Goal: Task Accomplishment & Management: Use online tool/utility

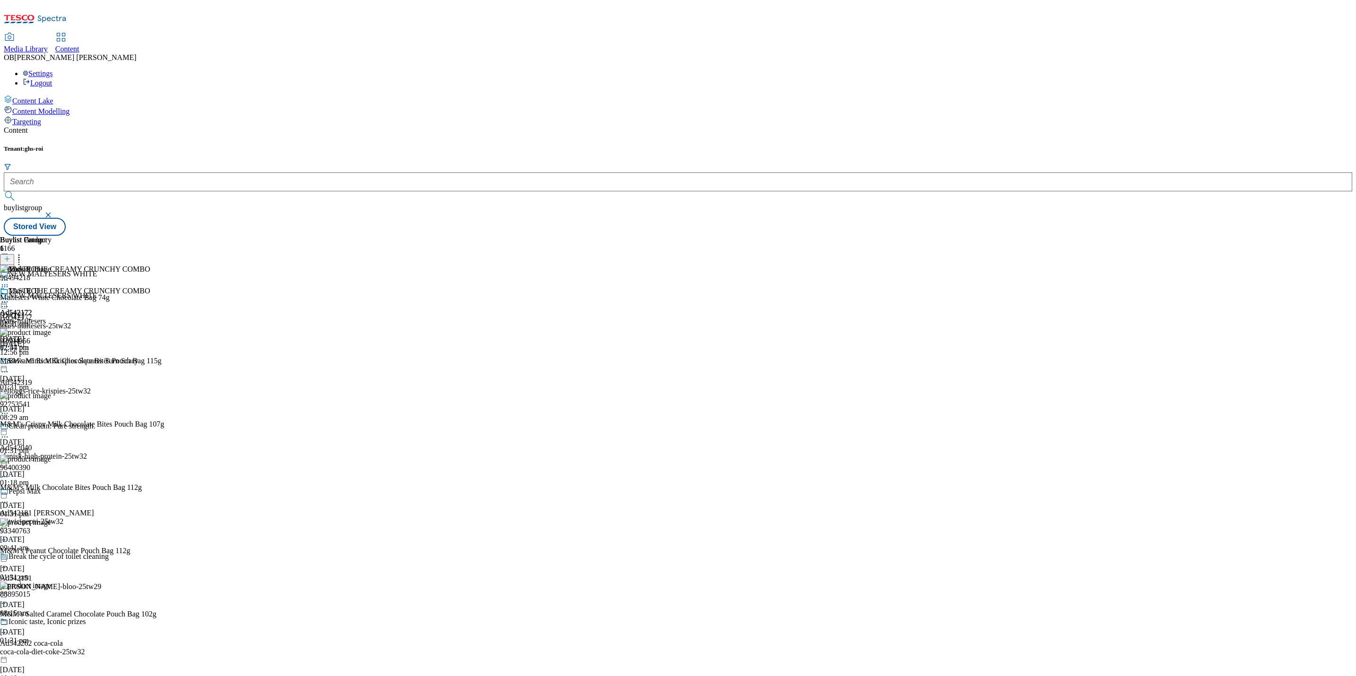
click at [61, 95] on div "Content Lake" at bounding box center [678, 100] width 1348 height 10
click at [234, 4] on div "Media Library Content OB Olivia Boylan Settings Logout" at bounding box center [678, 46] width 1348 height 84
click at [79, 45] on div "Content" at bounding box center [67, 49] width 24 height 9
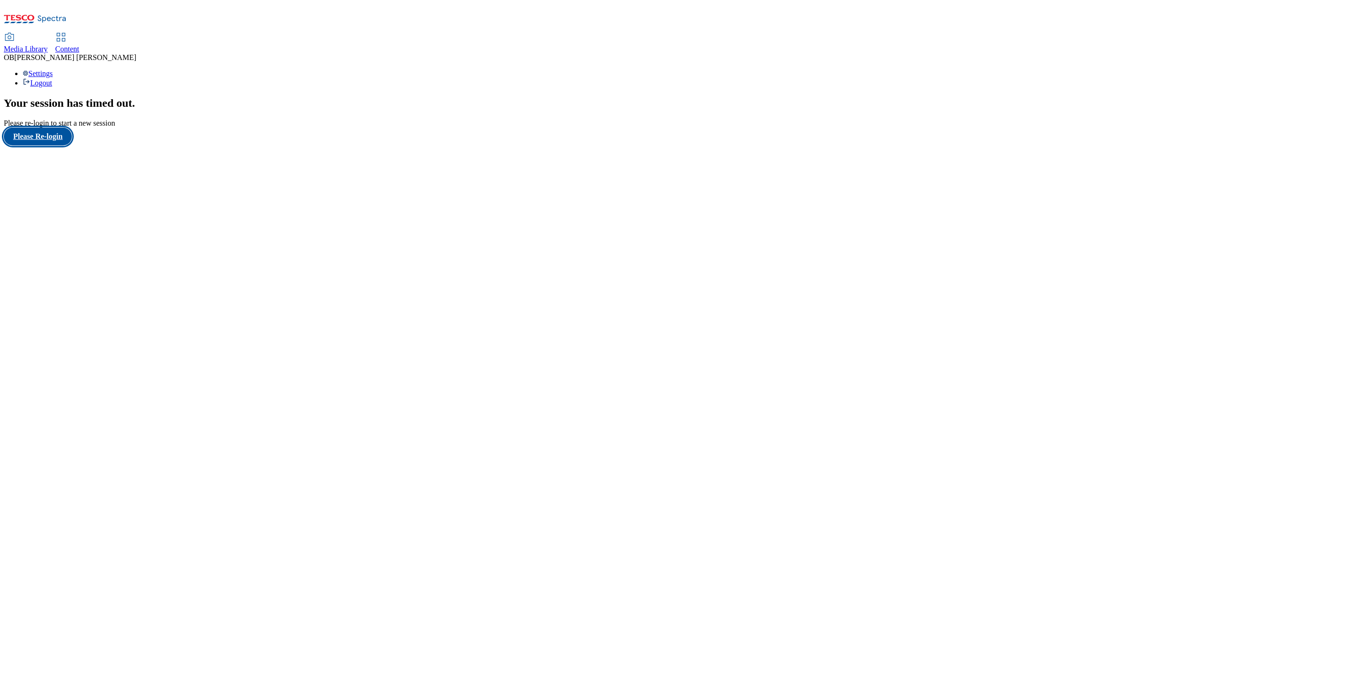
click at [55, 146] on button "Please Re-login" at bounding box center [38, 137] width 68 height 18
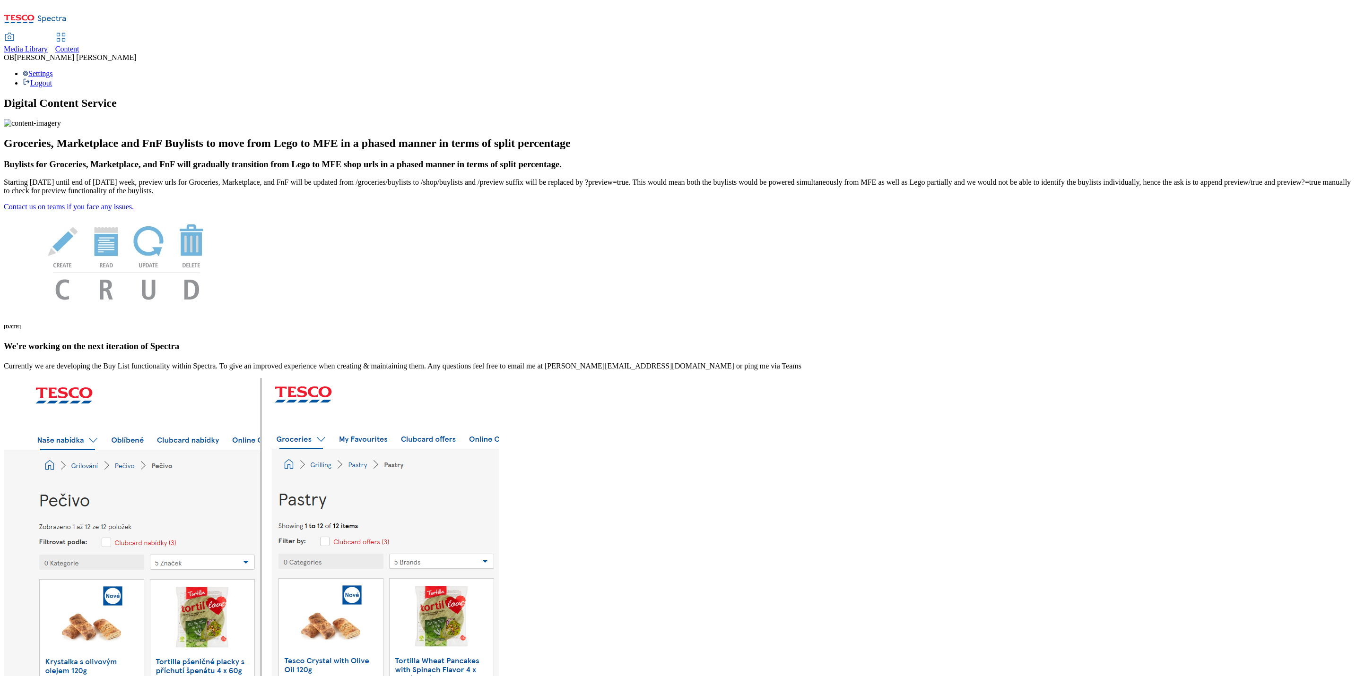
click at [79, 45] on span "Content" at bounding box center [67, 49] width 24 height 8
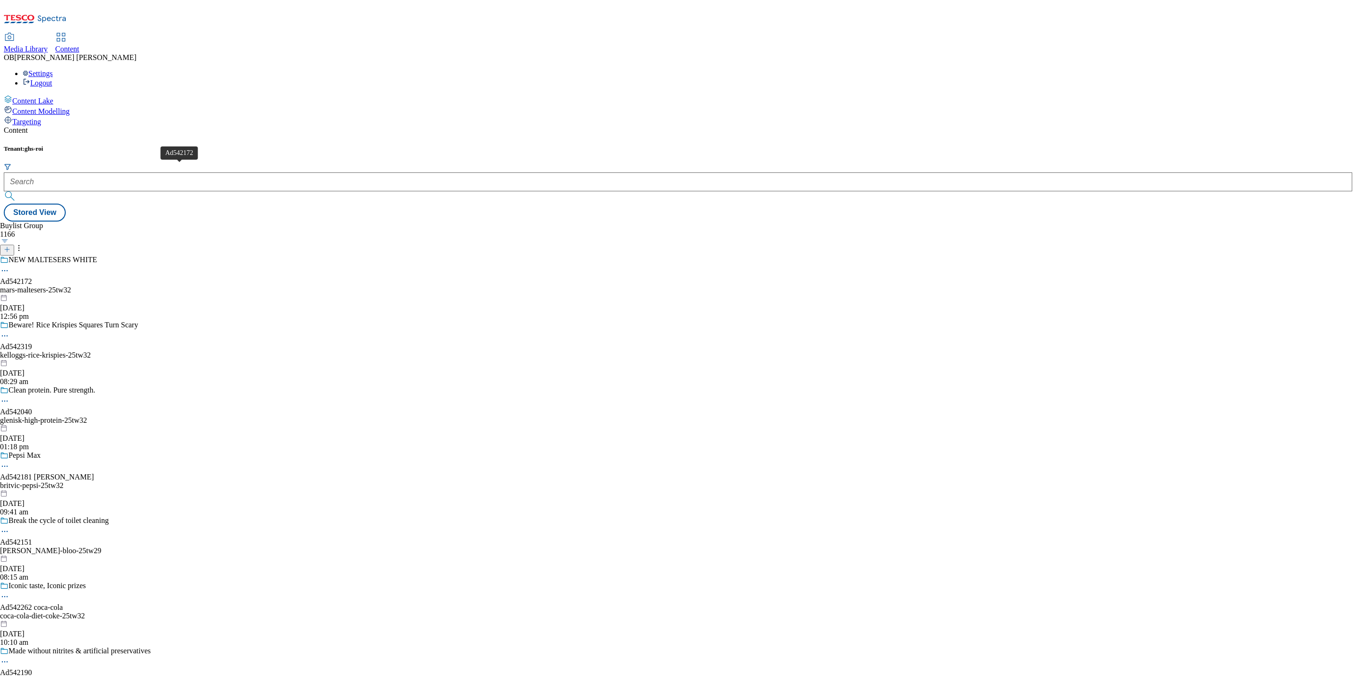
click at [201, 256] on div "NEW MALTESERS WHITE Ad542172 mars-maltesers-25tw32 [DATE] 12:56 pm" at bounding box center [102, 288] width 204 height 65
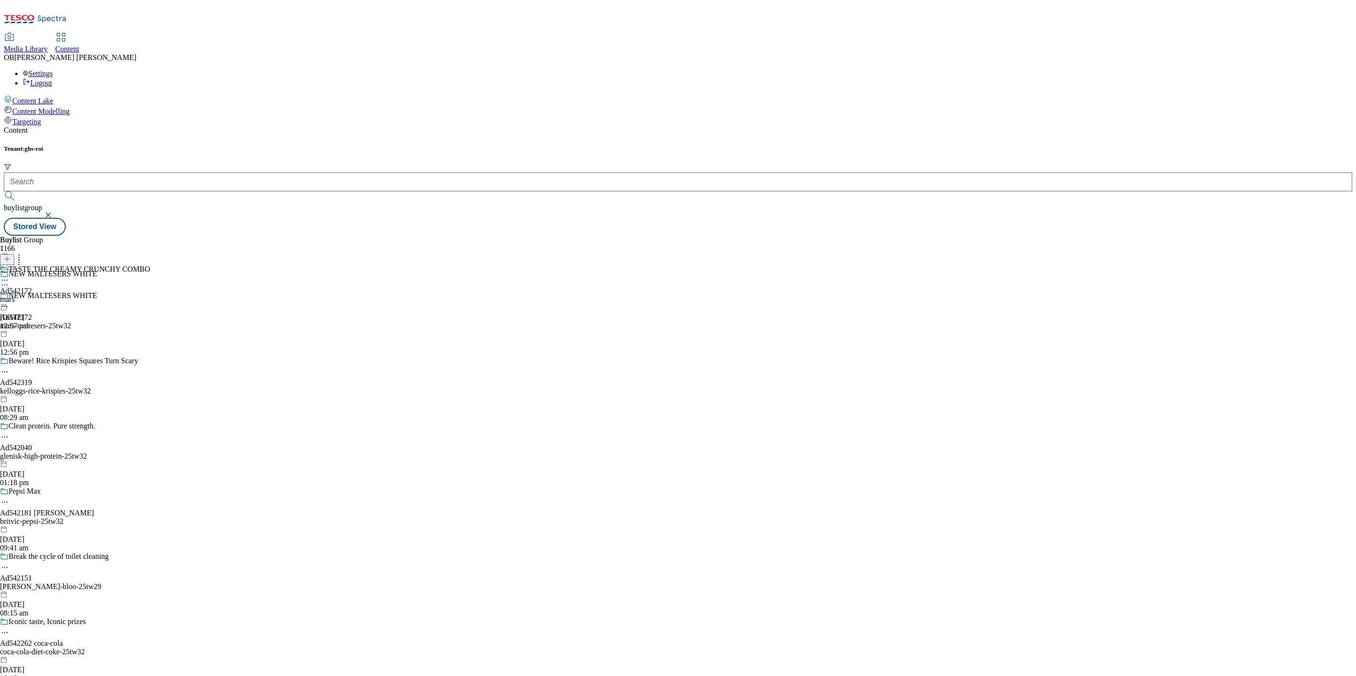
click at [162, 387] on div "kelloggs-rice-krispies-25tw32" at bounding box center [102, 391] width 204 height 9
click at [32, 444] on span "Ad542040" at bounding box center [16, 448] width 32 height 9
click at [204, 487] on div "Pepsi Max Ad542181 britvic britvic-pepsi-25tw32 [DATE] 09:41 am" at bounding box center [102, 519] width 204 height 65
click at [204, 553] on div "Break the cycle of toilet cleaning Ad542151 [PERSON_NAME]-bloo-25tw29 [DATE] 08…" at bounding box center [102, 585] width 204 height 65
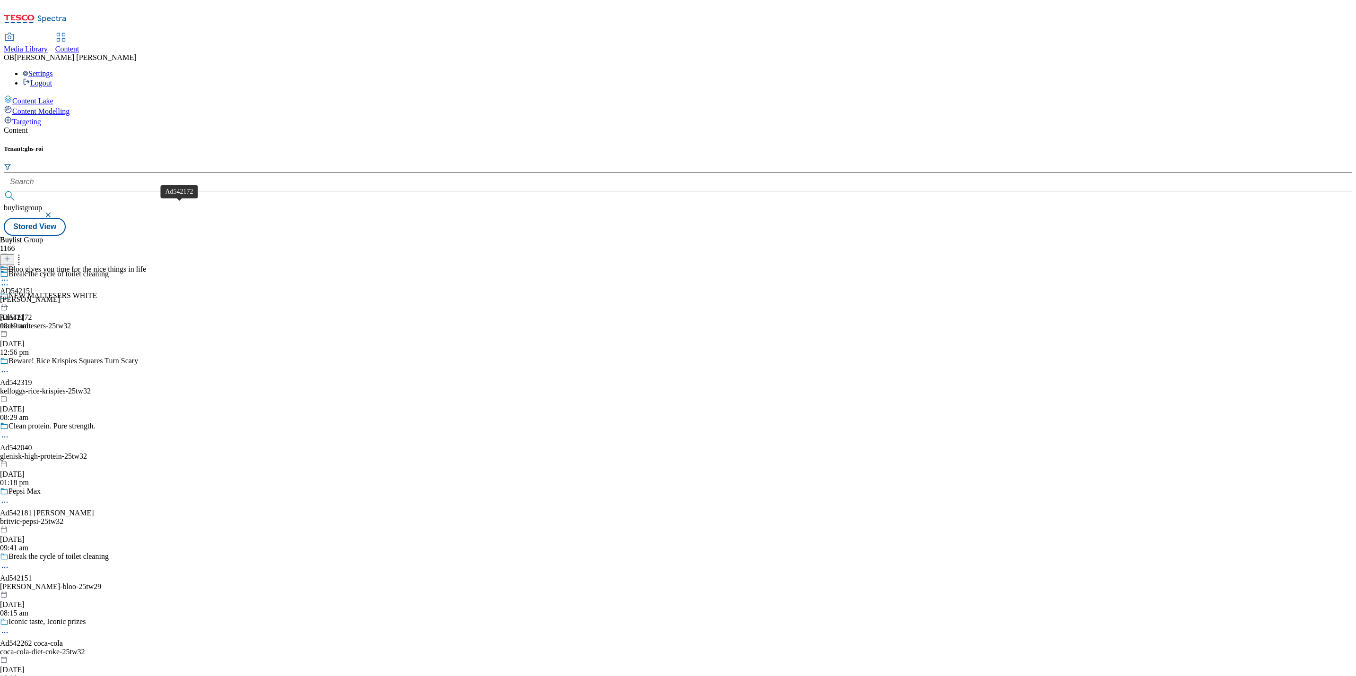
click at [32, 313] on div "Ad542172" at bounding box center [16, 317] width 32 height 9
click at [150, 295] on div "mars" at bounding box center [75, 299] width 150 height 9
click at [52, 295] on div "mars-maltesers" at bounding box center [26, 299] width 52 height 9
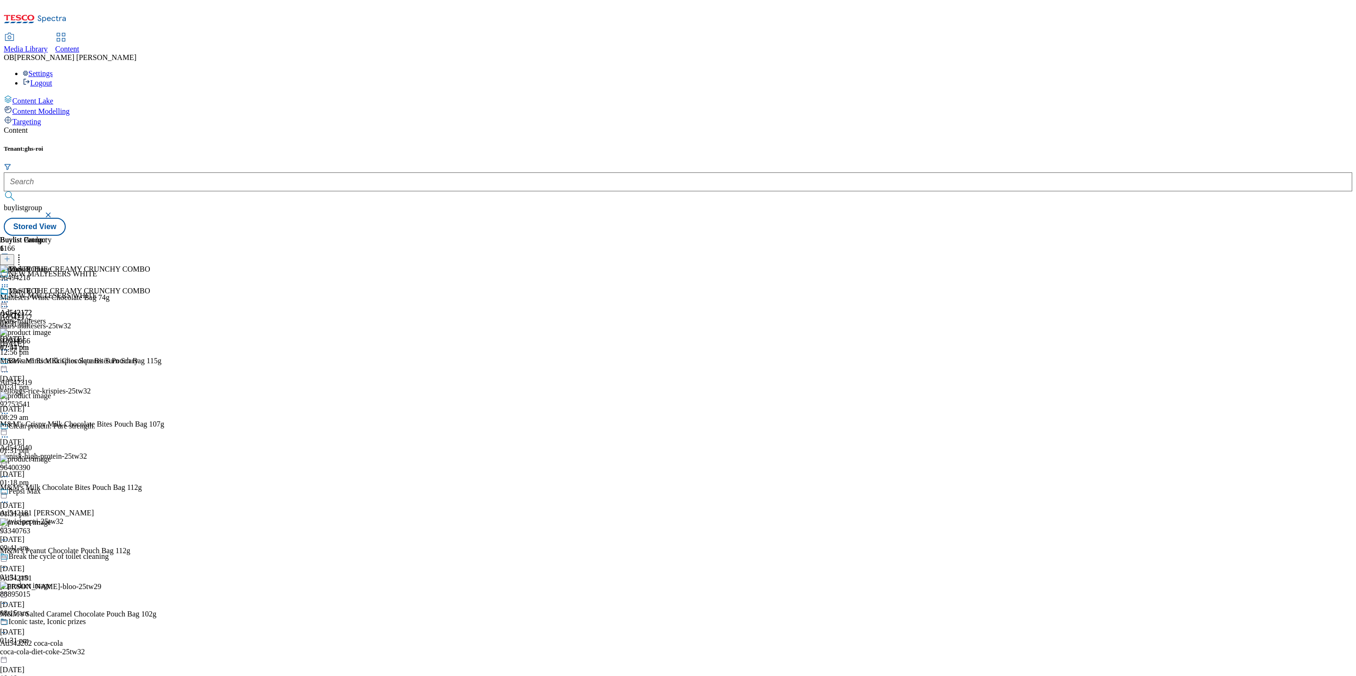
click at [10, 256] on icon at bounding box center [7, 259] width 7 height 7
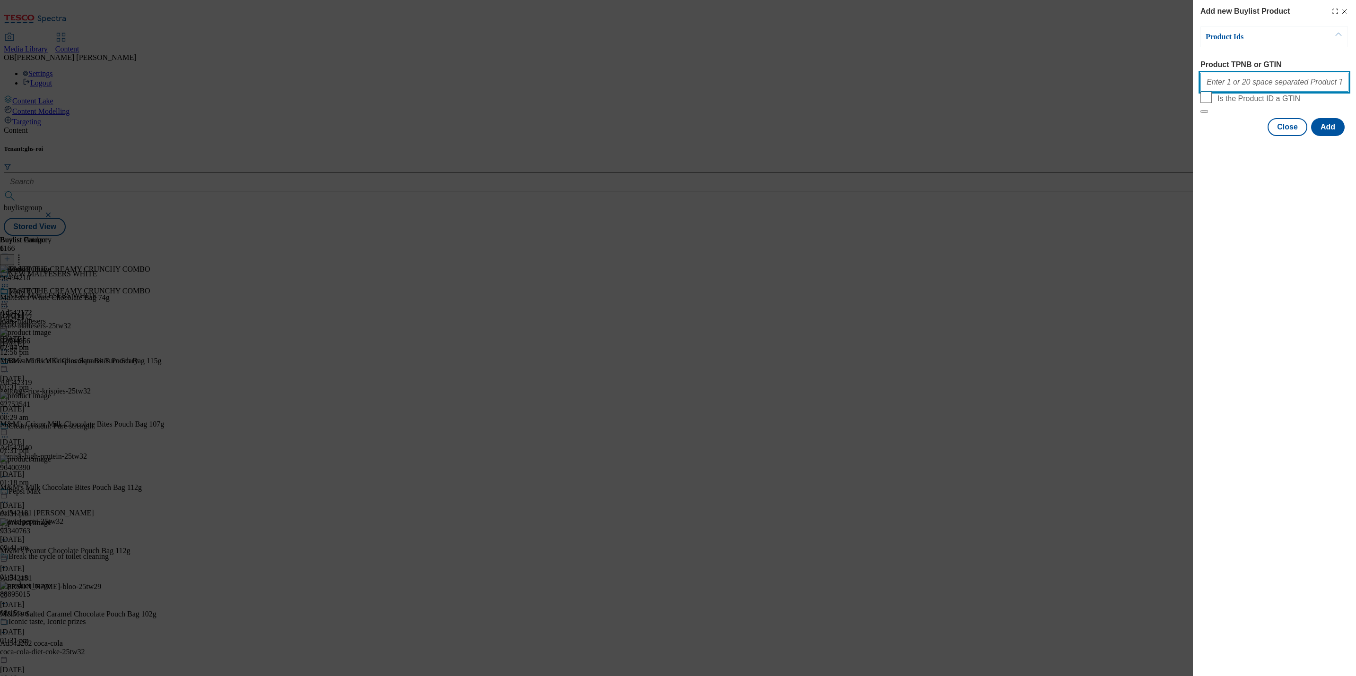
click at [1244, 85] on input "Product TPNB or GTIN" at bounding box center [1274, 82] width 148 height 19
paste input "097118347 ODONNELLS HOT HONEY FUSION FLAVOURED"
drag, startPoint x: 1226, startPoint y: 86, endPoint x: 1355, endPoint y: 79, distance: 129.2
click at [1355, 79] on html "Icons icon_account icon_add icon_backward_link icon_basket icon_benefits icon_c…" at bounding box center [678, 120] width 1356 height 240
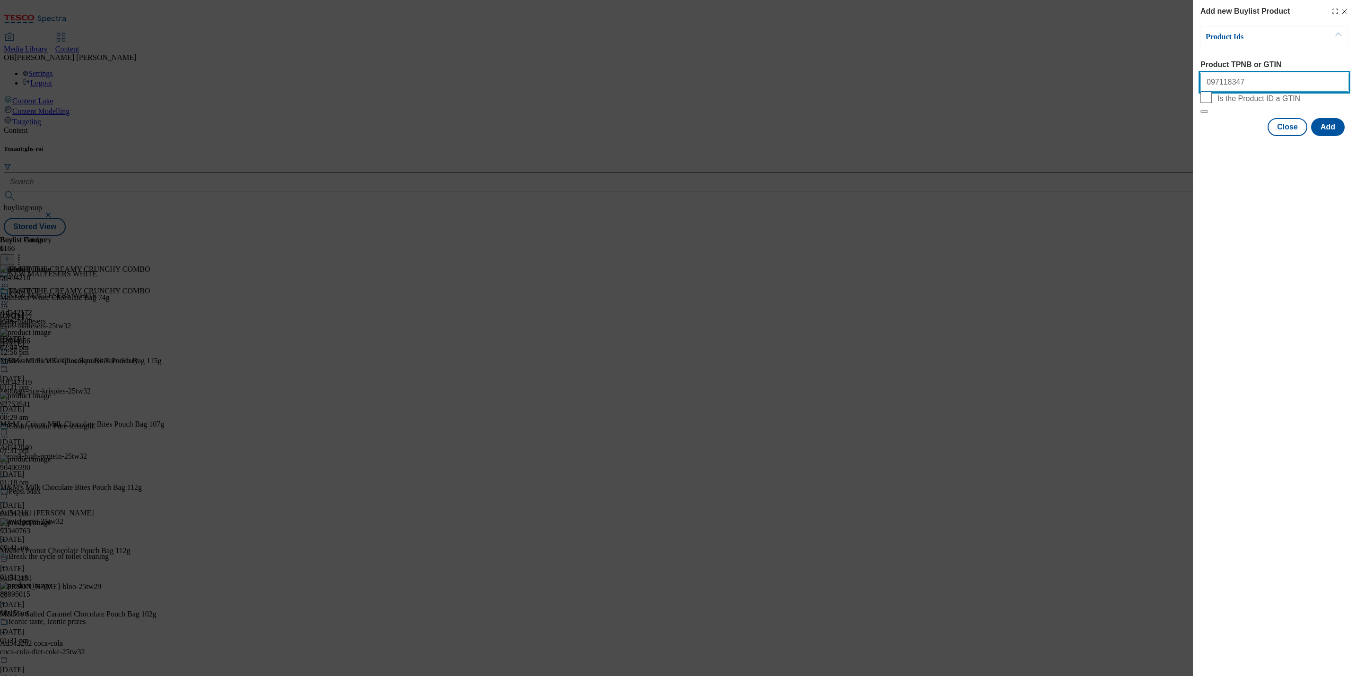
scroll to position [0, 0]
type input "97118347"
click at [1326, 136] on button "Add" at bounding box center [1328, 127] width 34 height 18
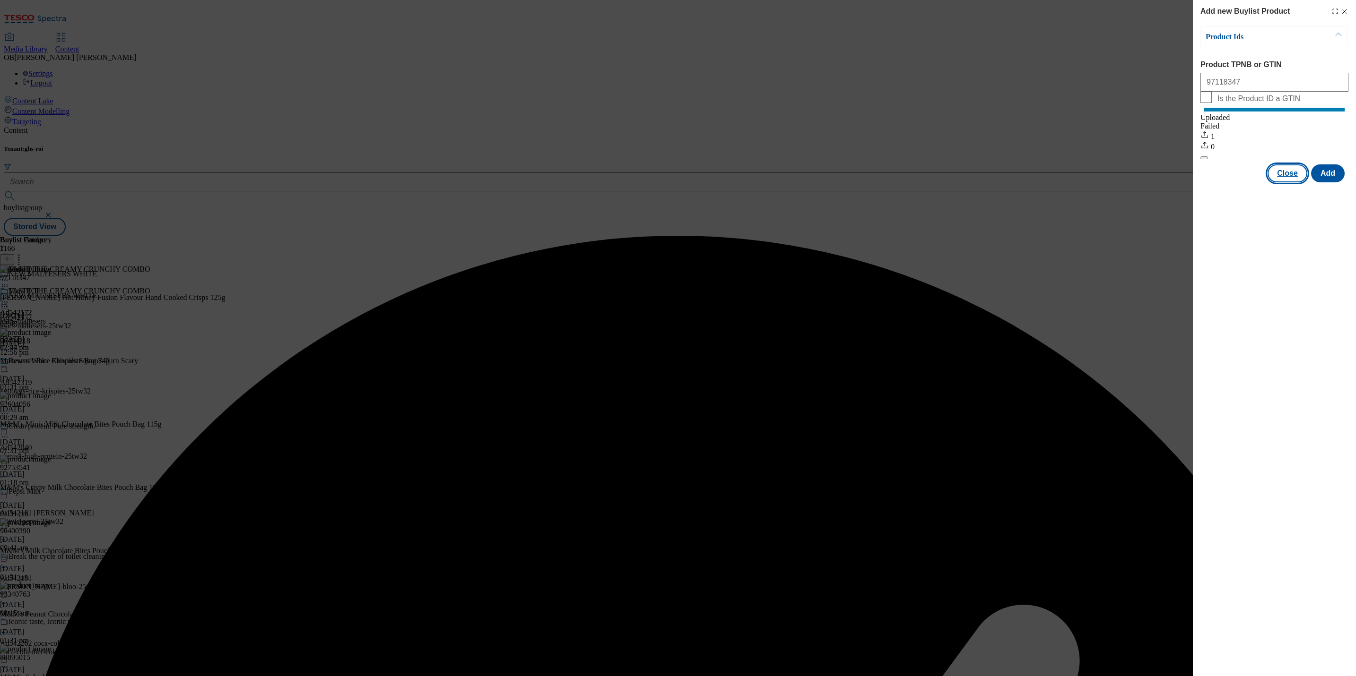
click at [1285, 182] on button "Close" at bounding box center [1287, 173] width 40 height 18
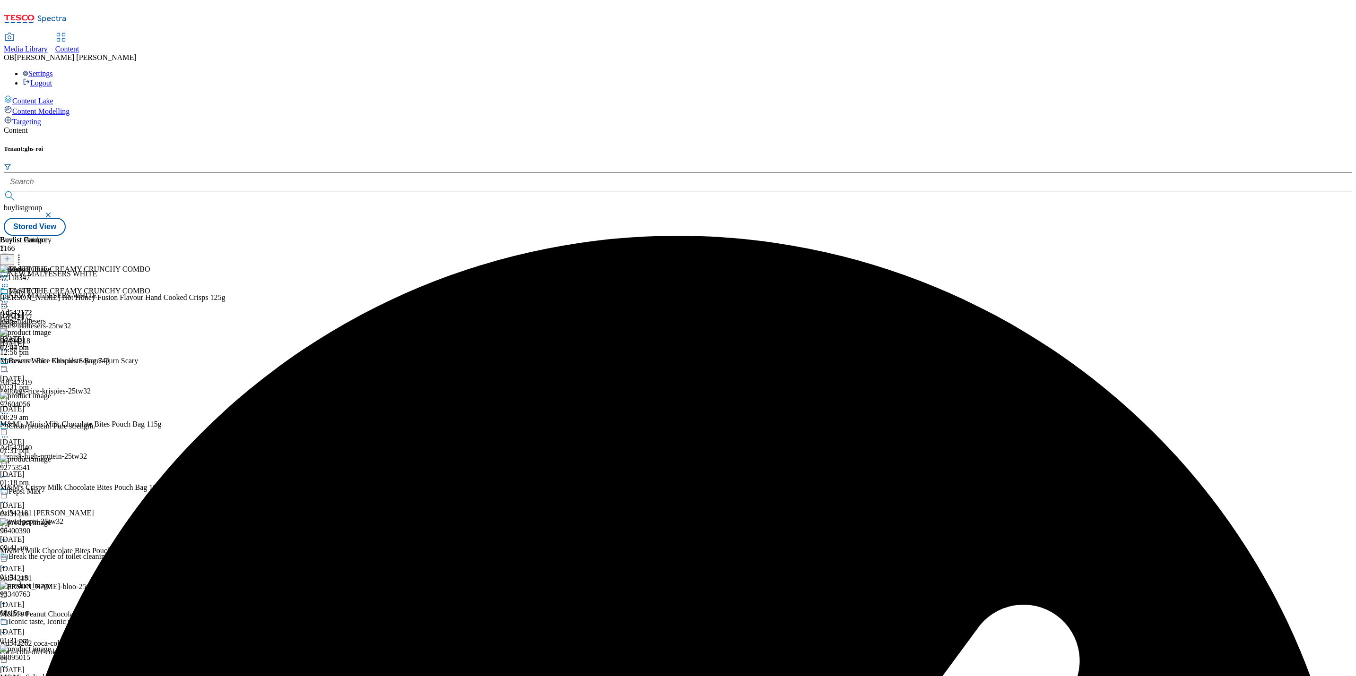
click at [9, 282] on icon at bounding box center [4, 286] width 9 height 9
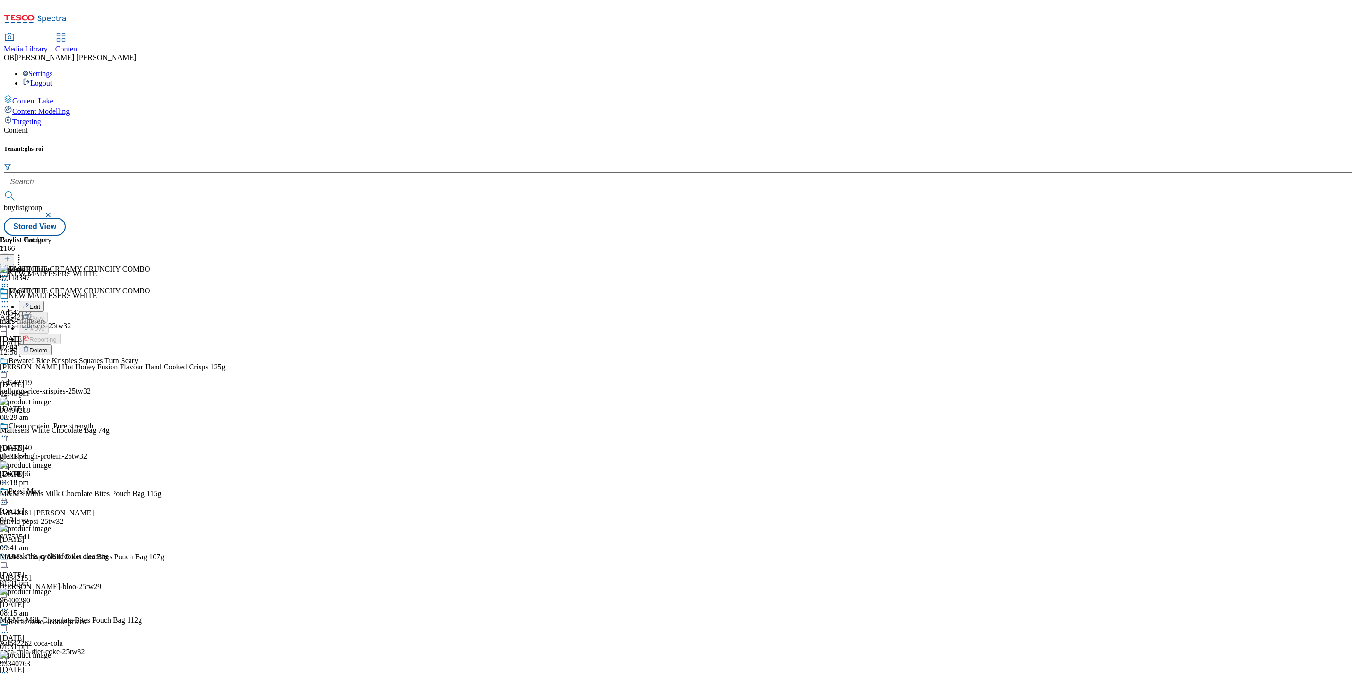
click at [52, 345] on button "Delete" at bounding box center [35, 350] width 33 height 11
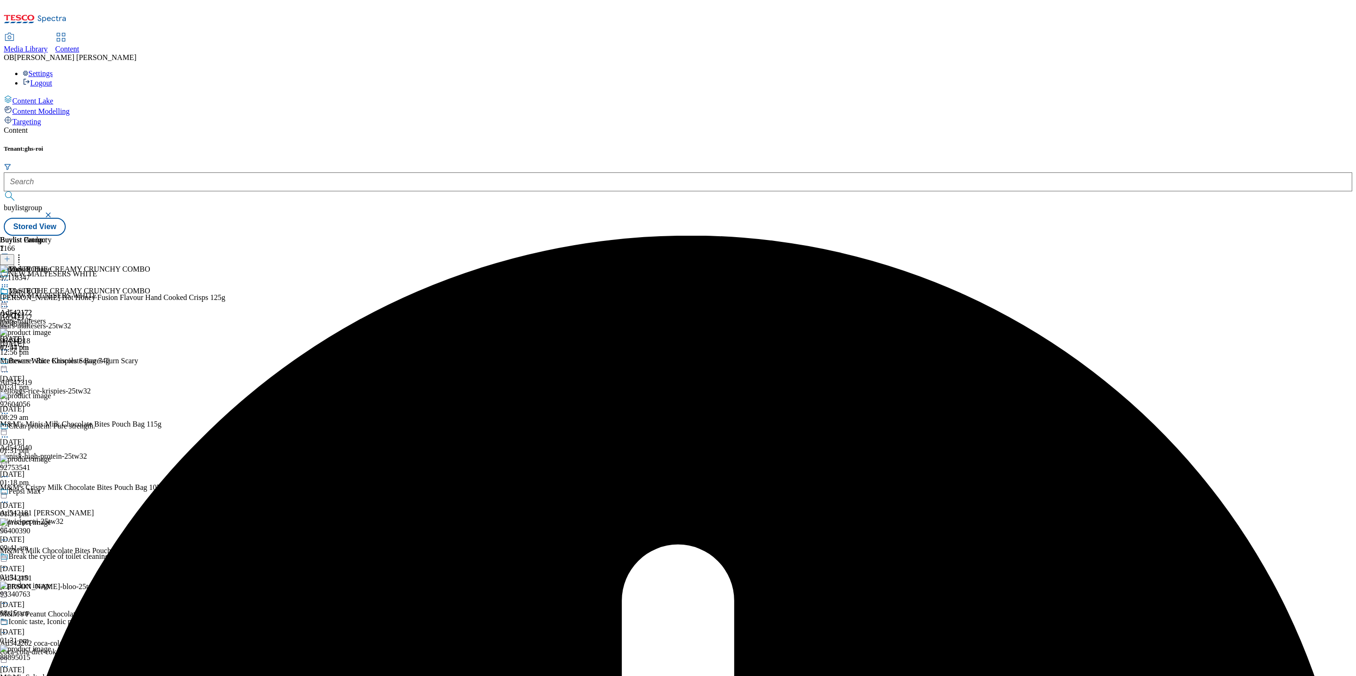
click at [9, 297] on icon at bounding box center [4, 301] width 9 height 9
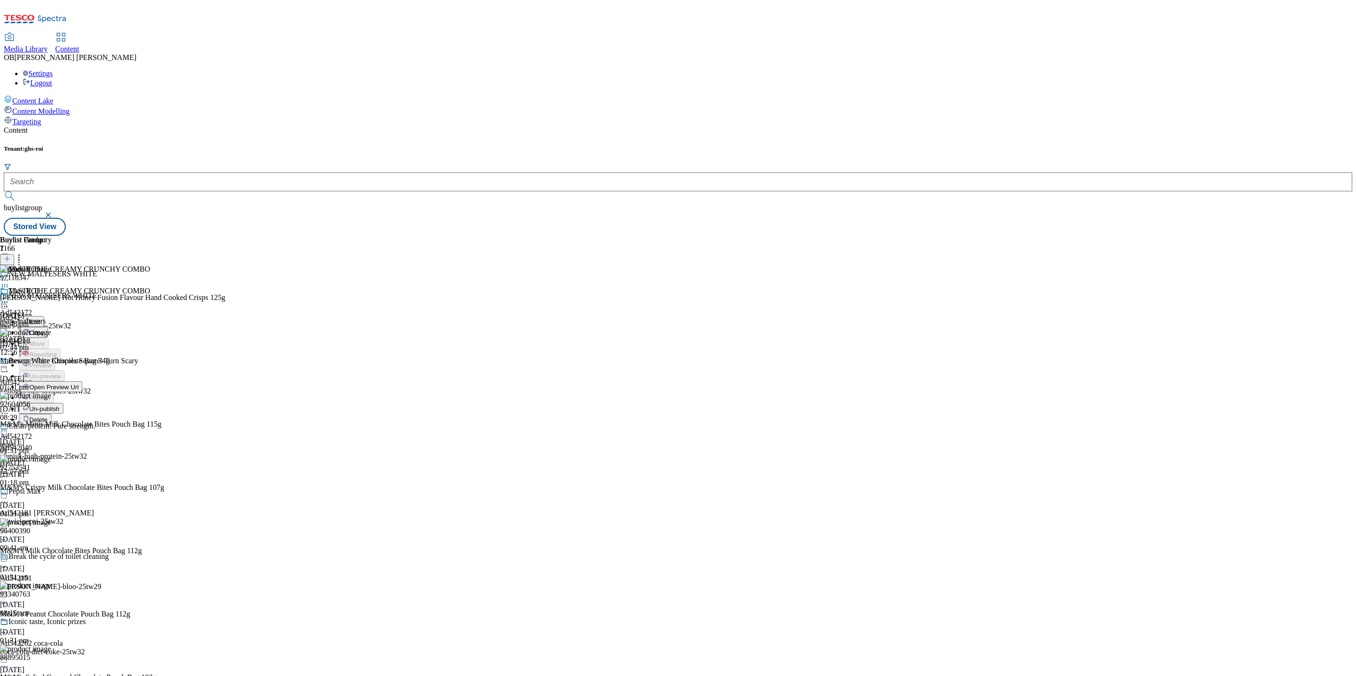
click at [60, 406] on span "Un-publish" at bounding box center [44, 409] width 30 height 7
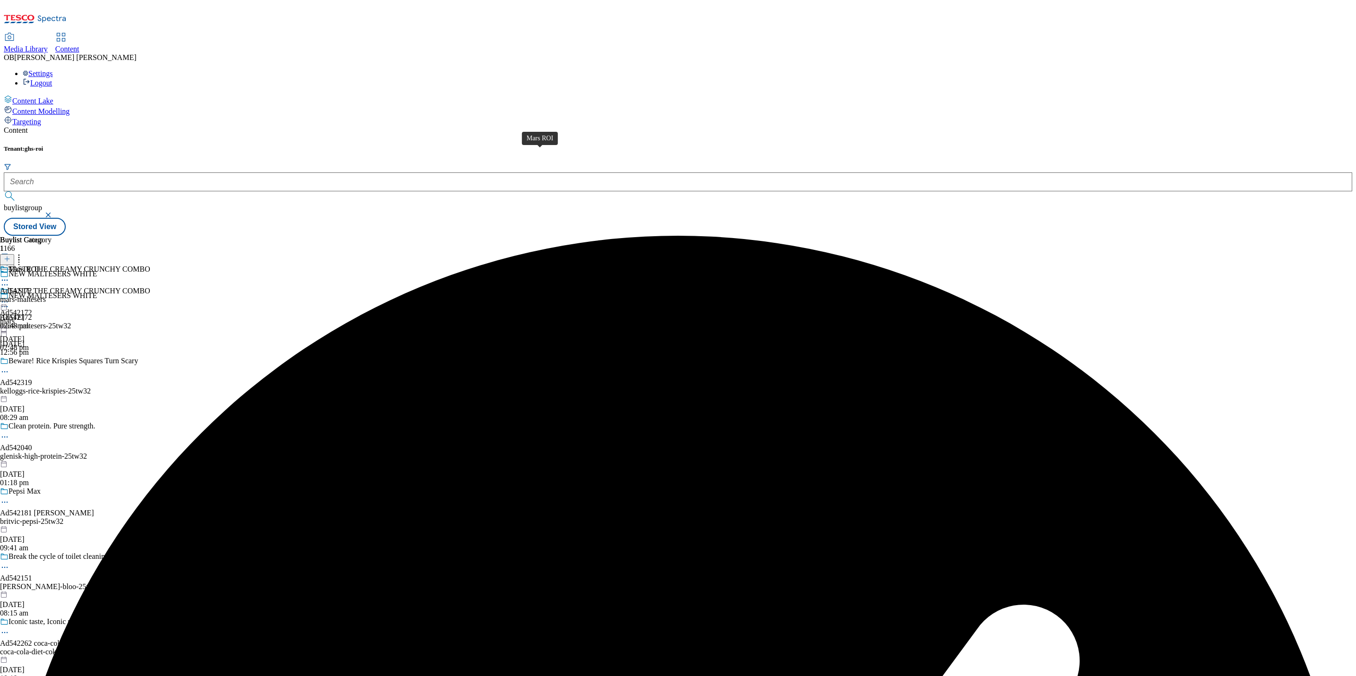
click at [39, 265] on span "Mars ROI" at bounding box center [24, 270] width 30 height 10
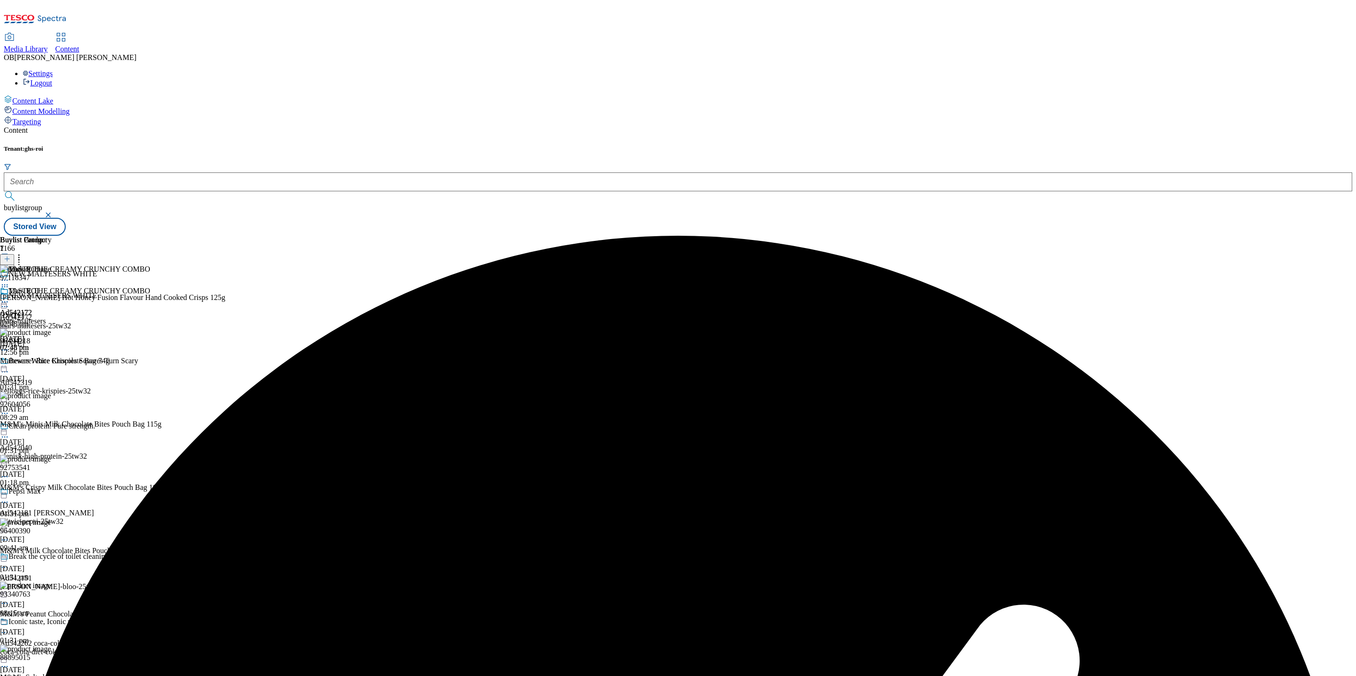
click at [9, 282] on icon at bounding box center [4, 286] width 9 height 9
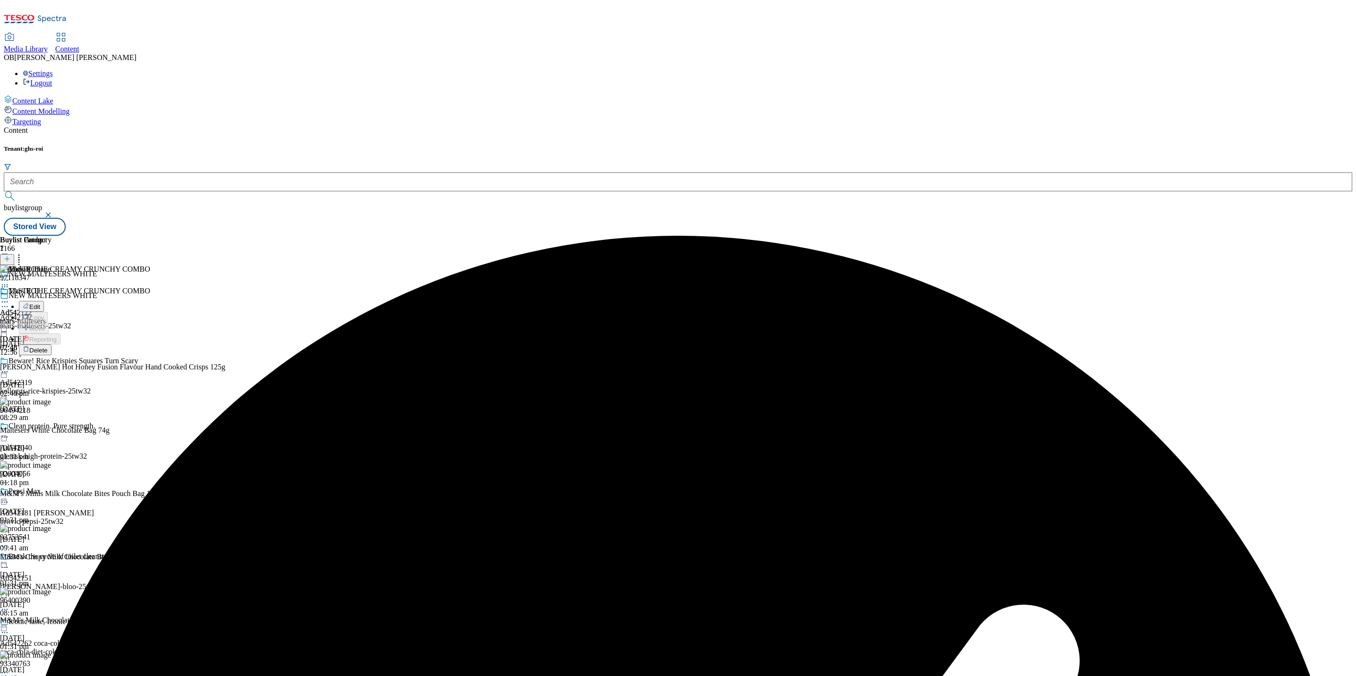
click at [52, 345] on button "Delete" at bounding box center [35, 350] width 33 height 11
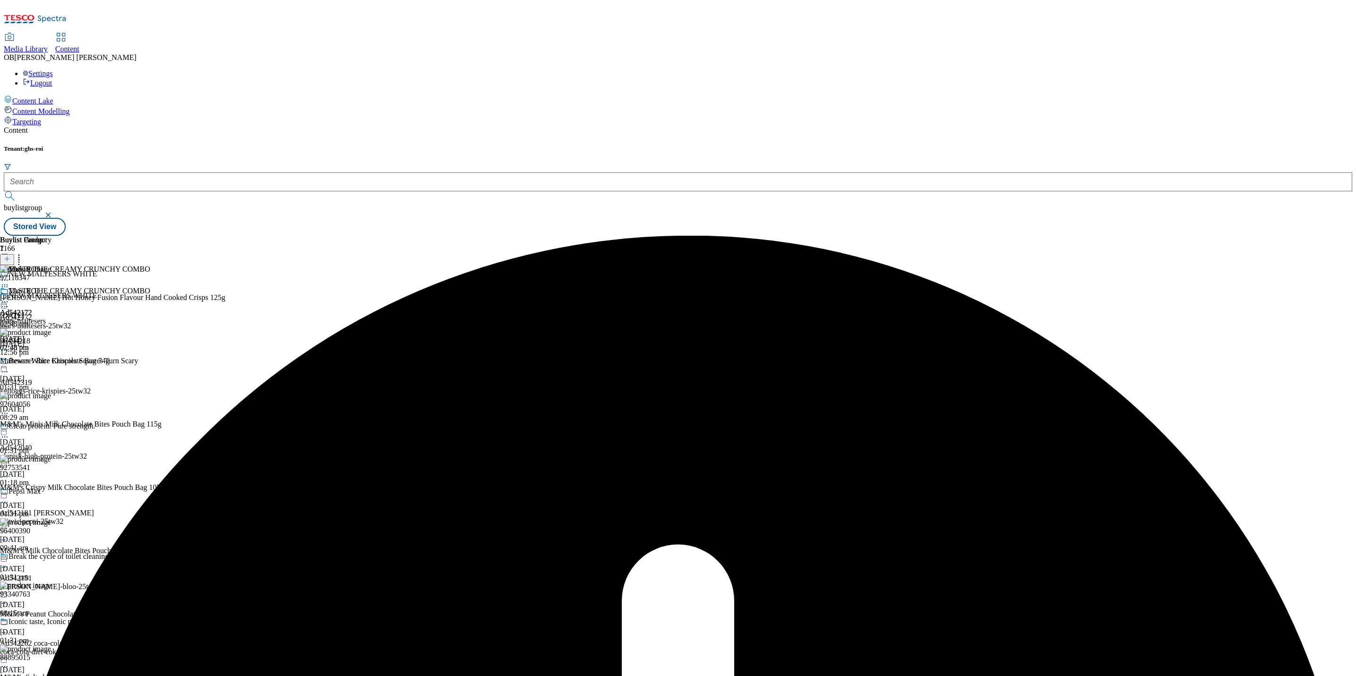
click at [150, 297] on div at bounding box center [75, 302] width 150 height 11
click at [61, 373] on span "Un-preview" at bounding box center [45, 376] width 32 height 7
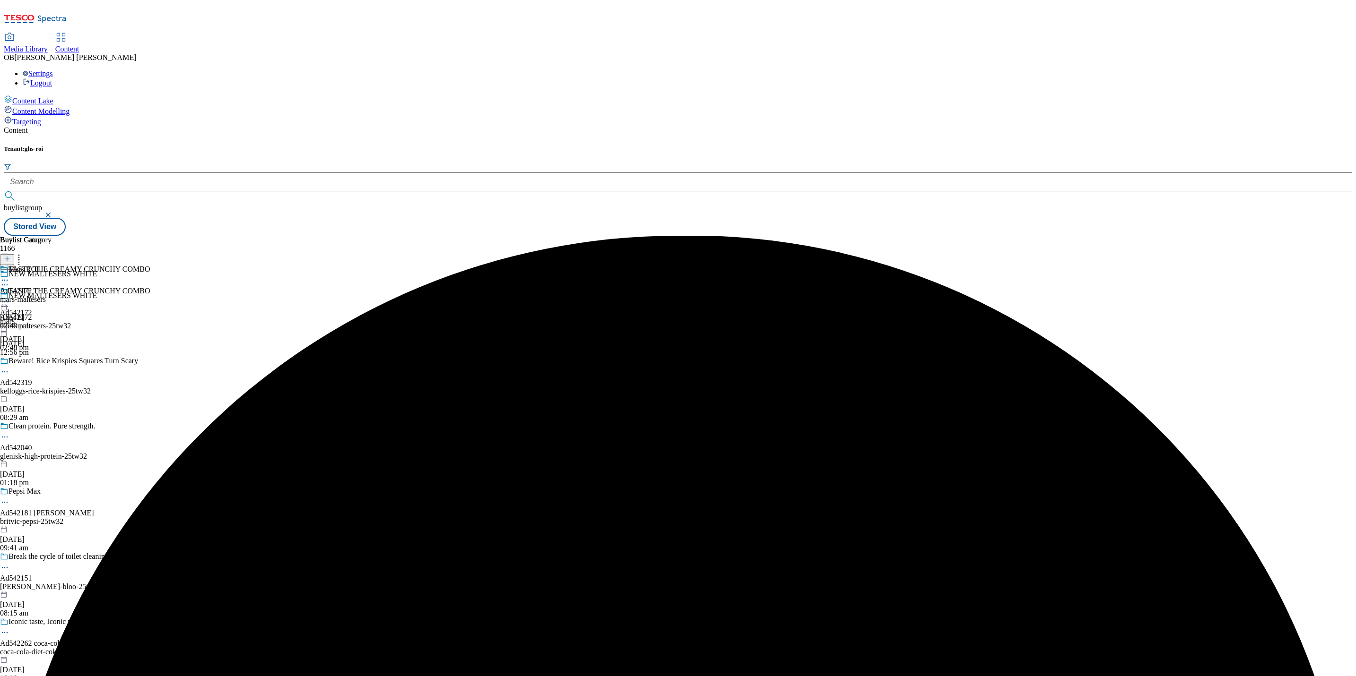
click at [52, 295] on div "mars-maltesers" at bounding box center [26, 299] width 52 height 9
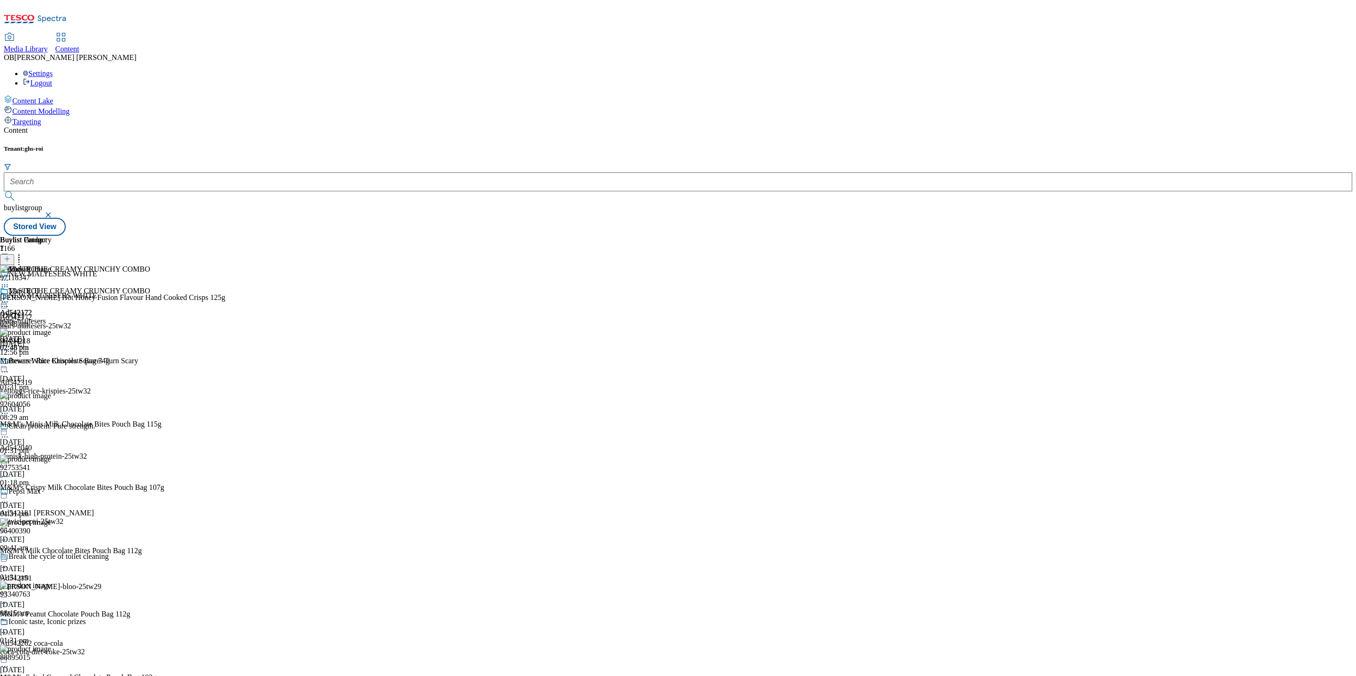
click at [9, 297] on icon at bounding box center [4, 301] width 9 height 9
click at [52, 362] on span "Preview" at bounding box center [40, 365] width 22 height 7
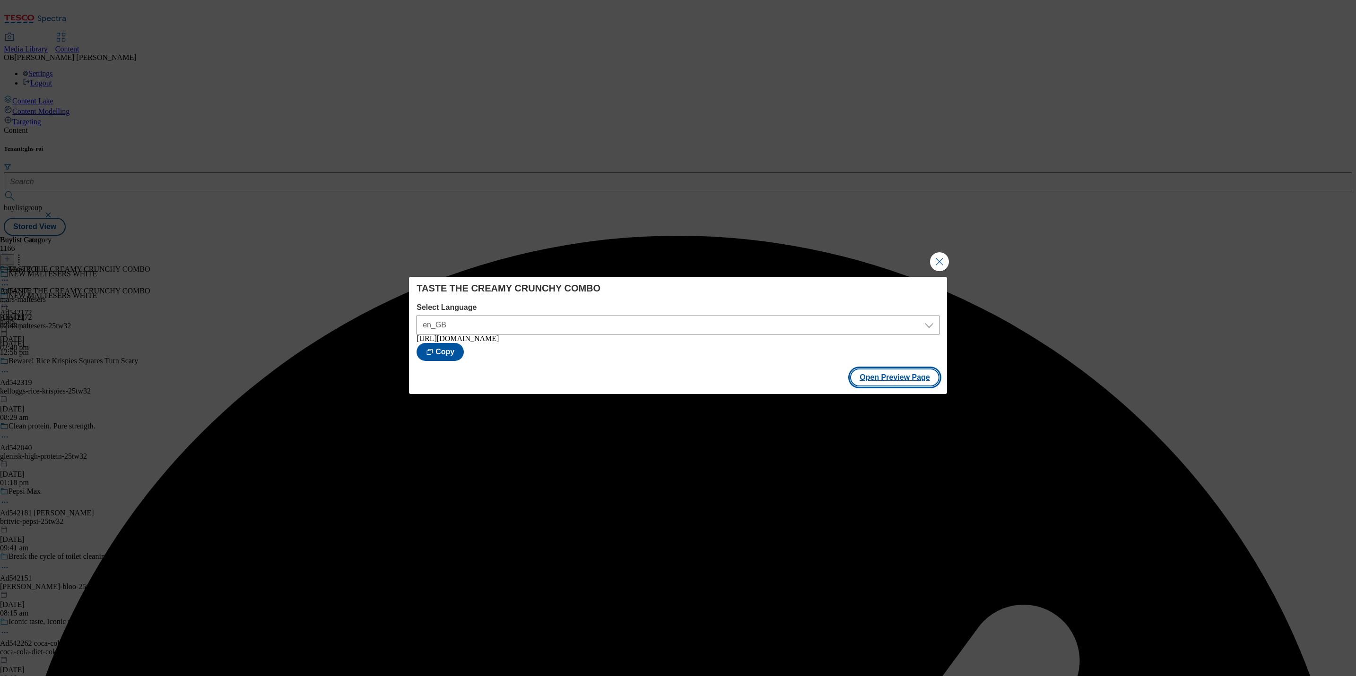
click at [870, 378] on button "Open Preview Page" at bounding box center [894, 378] width 89 height 18
click at [933, 261] on button "Close Modal" at bounding box center [939, 261] width 19 height 19
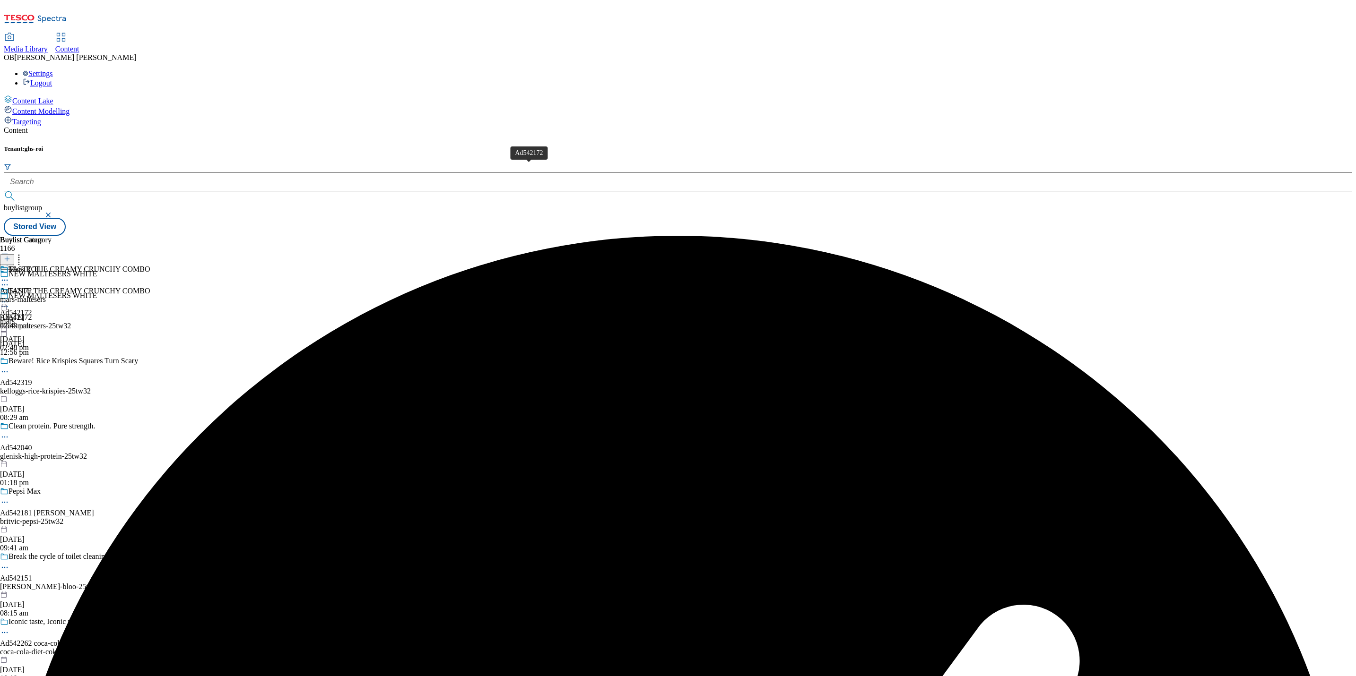
click at [32, 287] on span "Ad542172" at bounding box center [16, 291] width 32 height 9
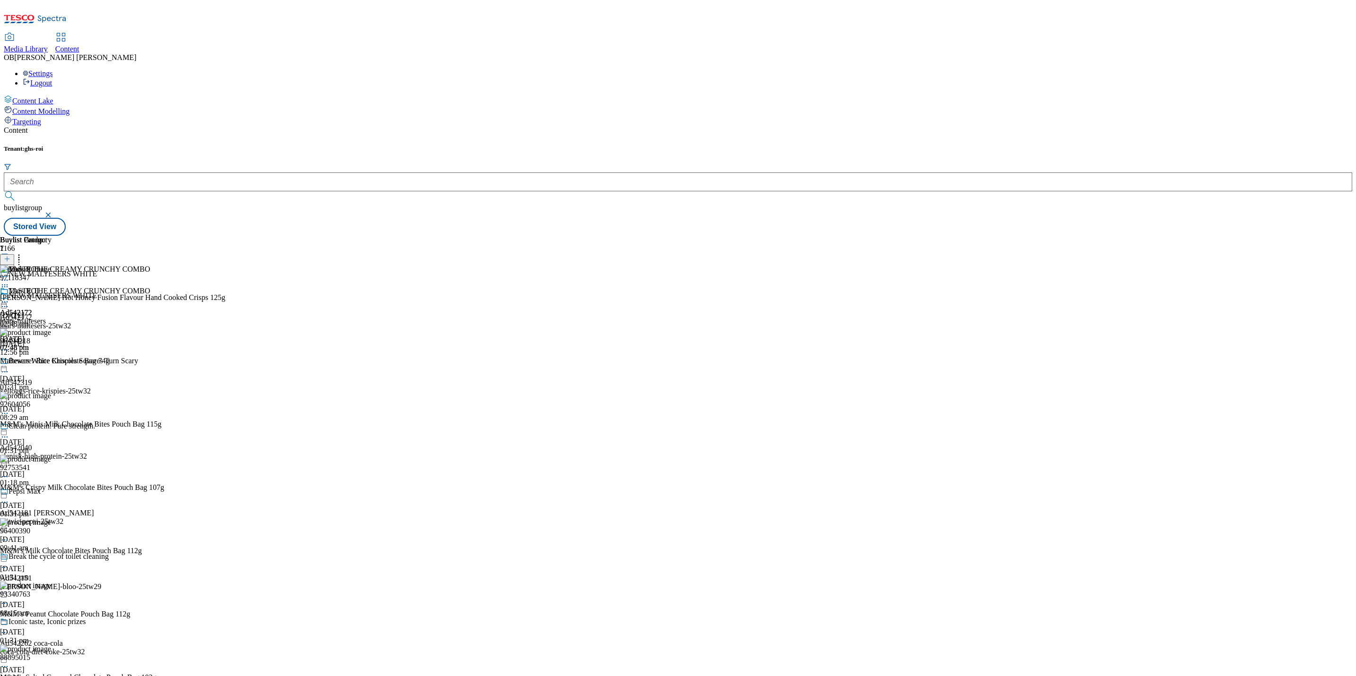
click at [9, 282] on icon at bounding box center [4, 286] width 9 height 9
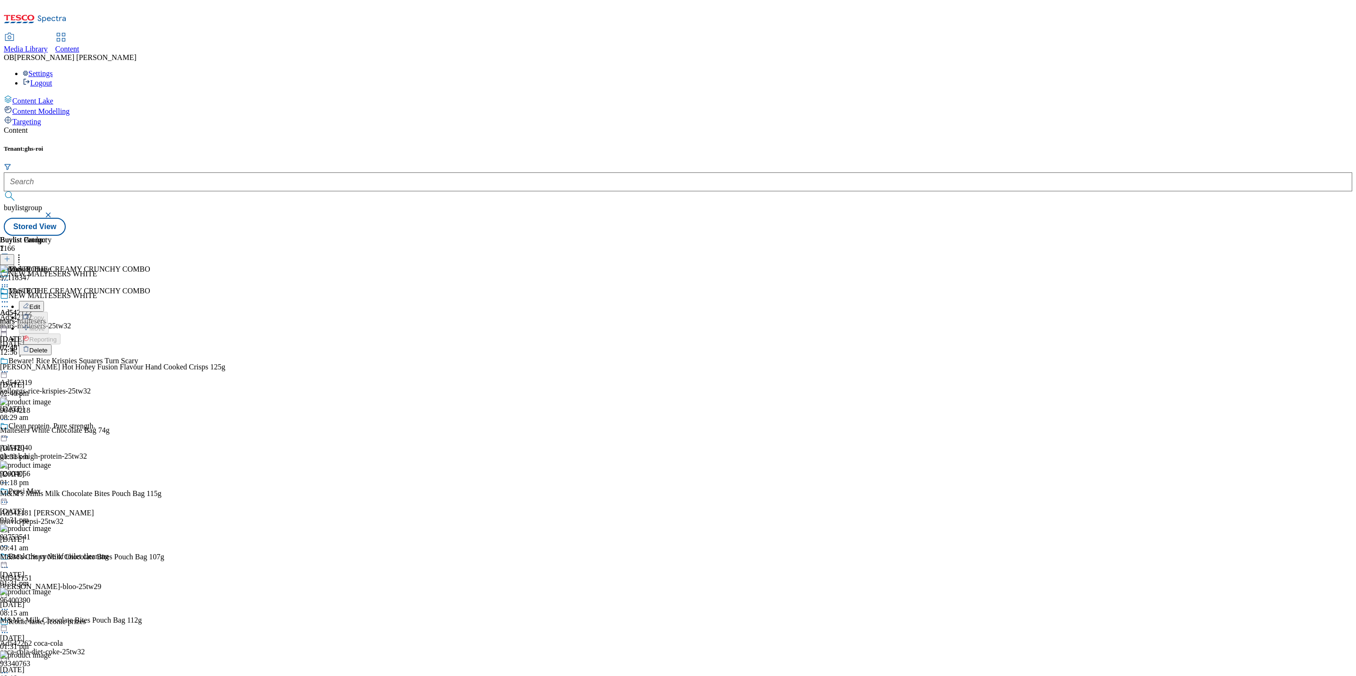
click at [48, 347] on span "Delete" at bounding box center [38, 350] width 18 height 7
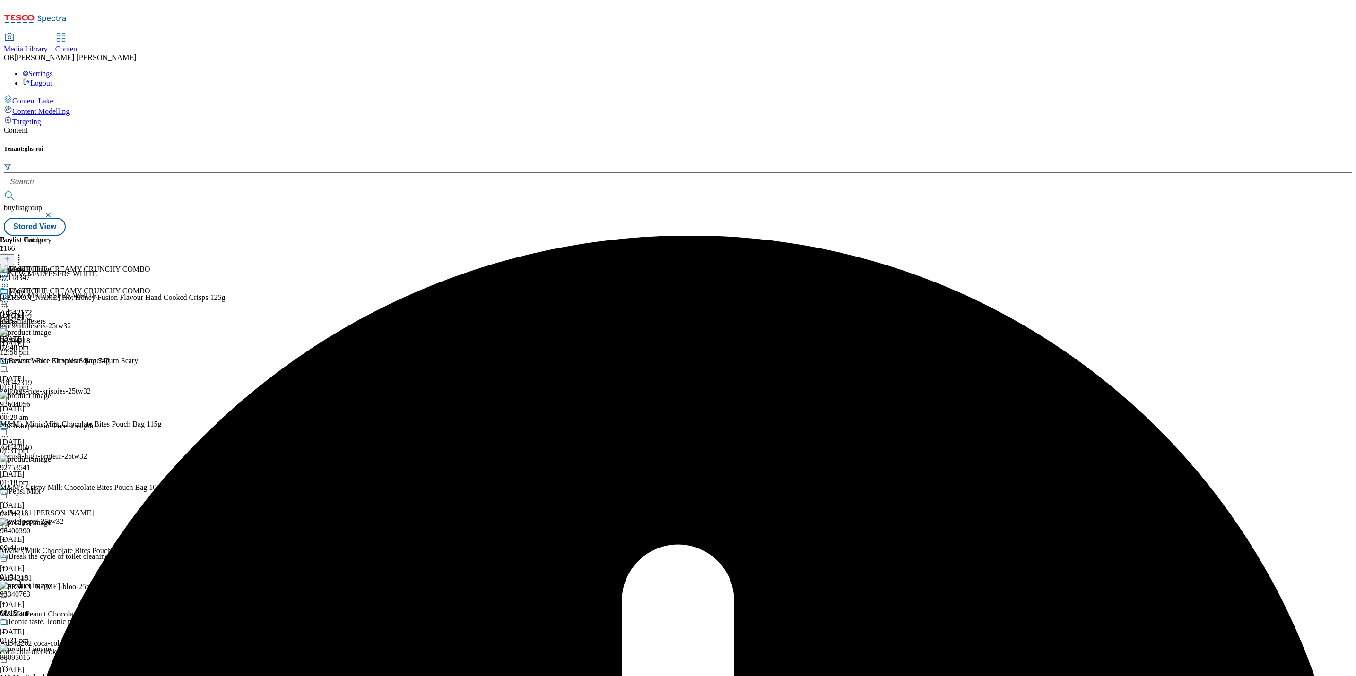
click at [6, 302] on circle at bounding box center [4, 302] width 1 height 1
click at [61, 373] on span "Un-preview" at bounding box center [45, 376] width 32 height 7
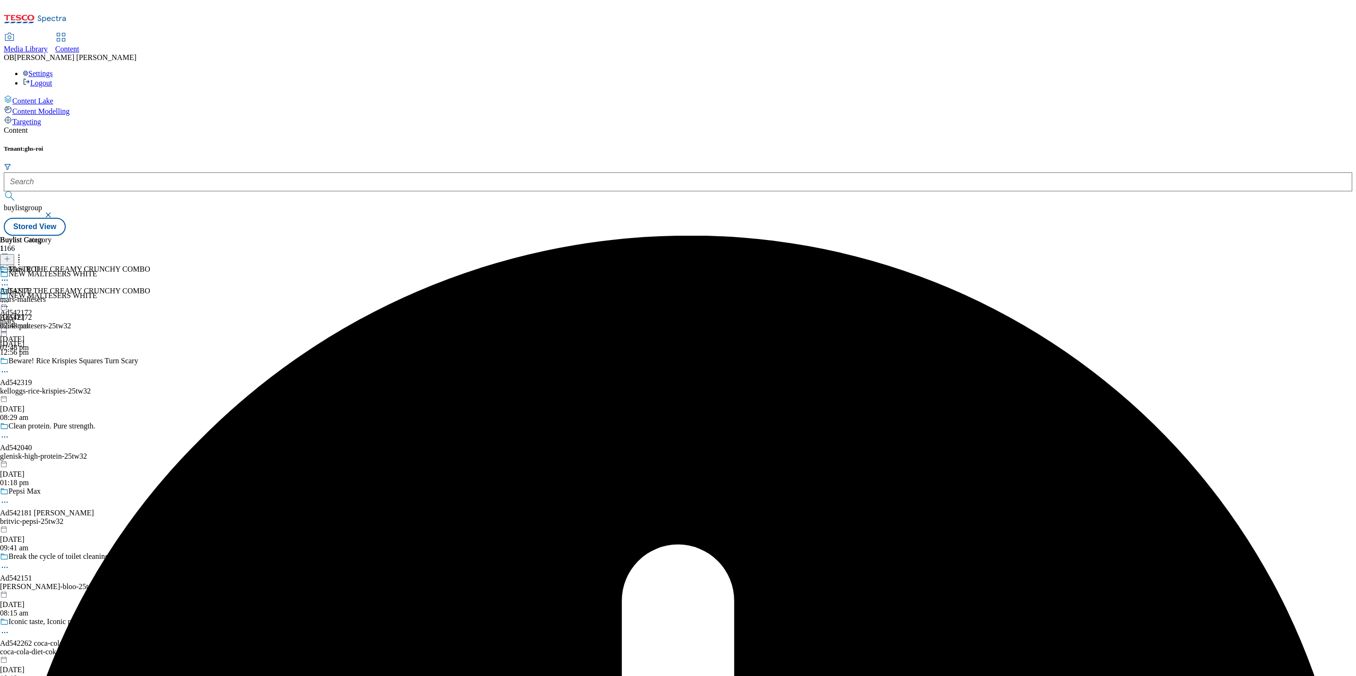
click at [52, 295] on div "mars-maltesers" at bounding box center [26, 299] width 52 height 9
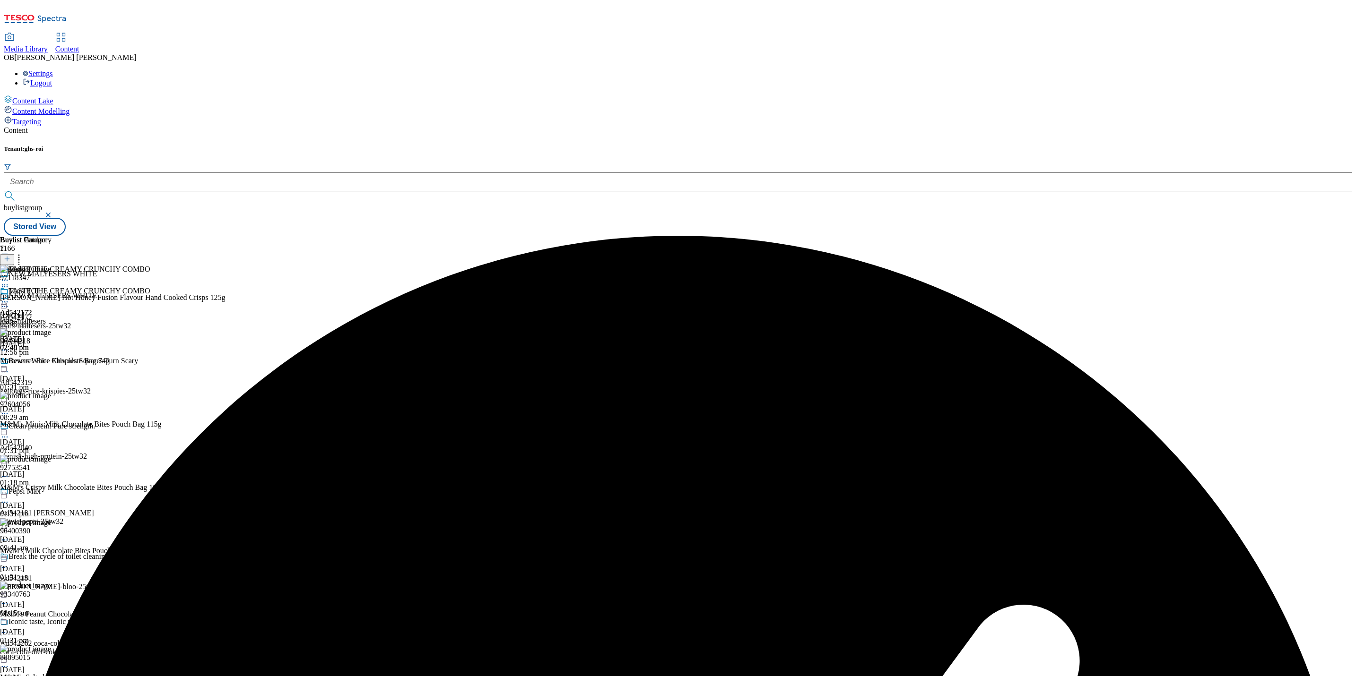
click at [52, 287] on div "Mars ROI Ad542172 mars-maltesers [DATE] 02:48 pm" at bounding box center [26, 319] width 52 height 65
click at [9, 282] on icon at bounding box center [4, 286] width 9 height 9
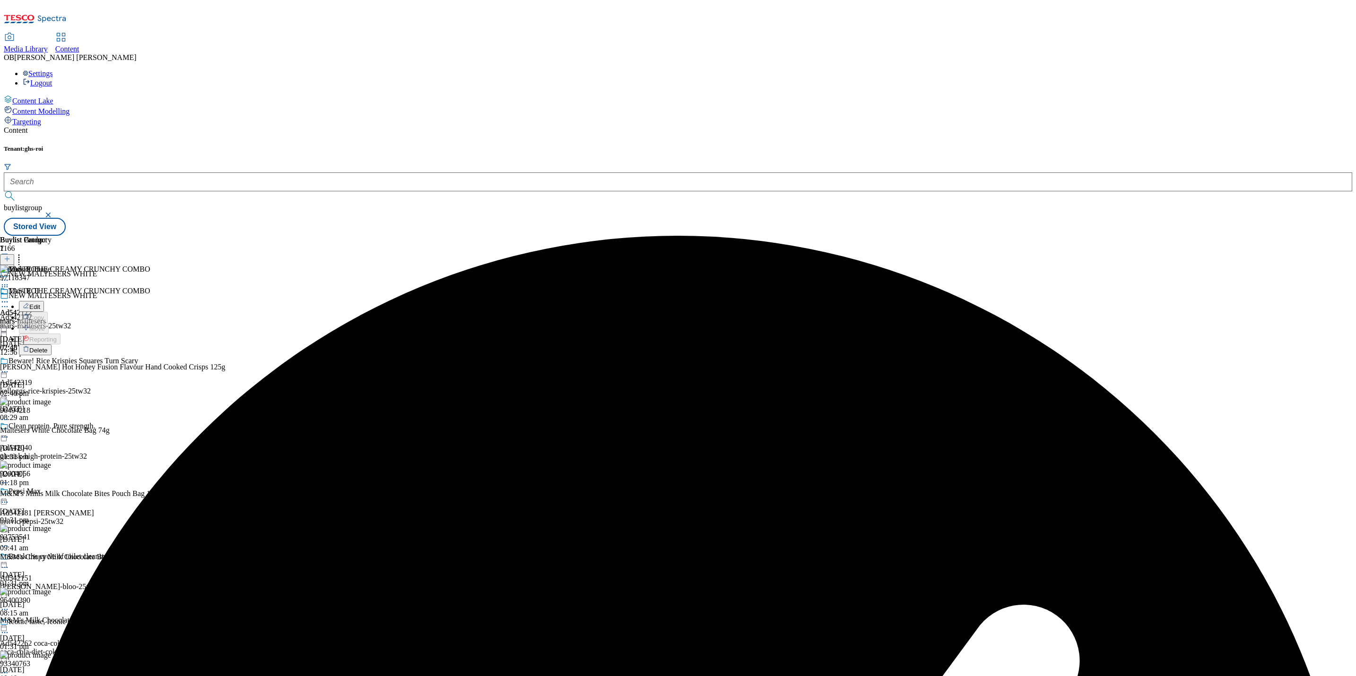
click at [48, 347] on span "Delete" at bounding box center [38, 350] width 18 height 7
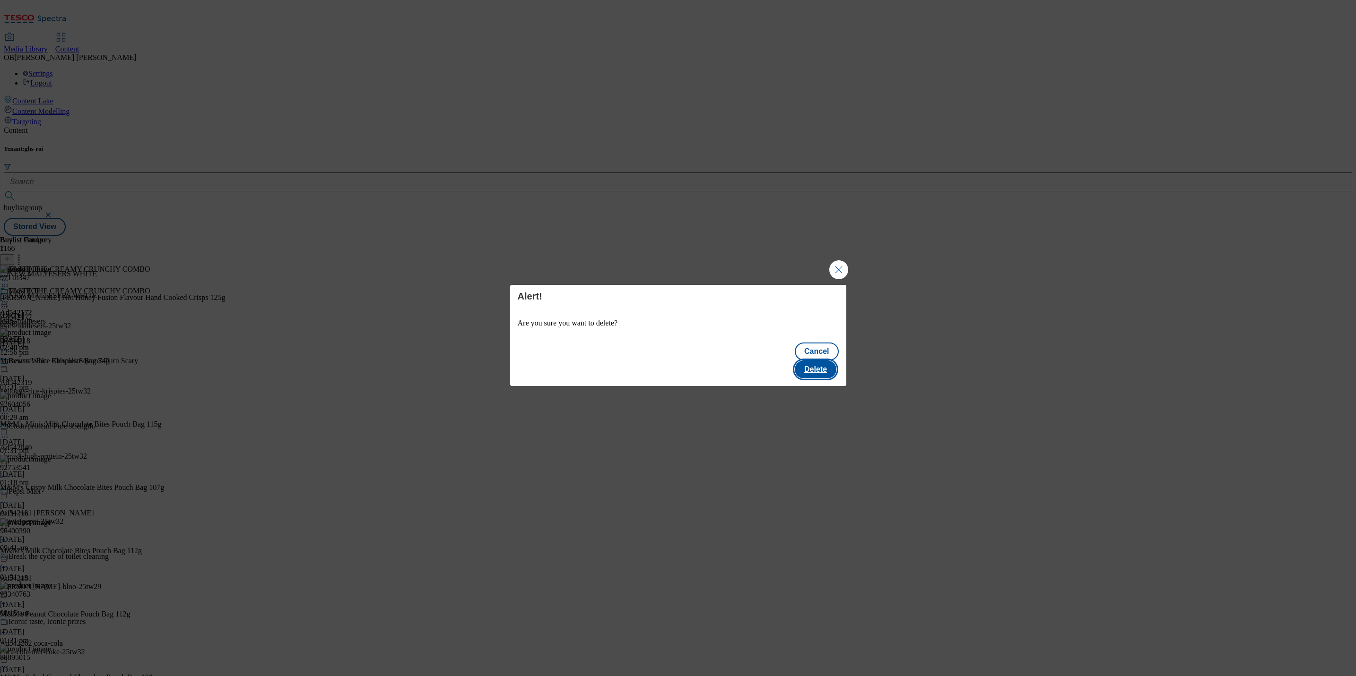
click at [817, 361] on button "Delete" at bounding box center [816, 370] width 42 height 18
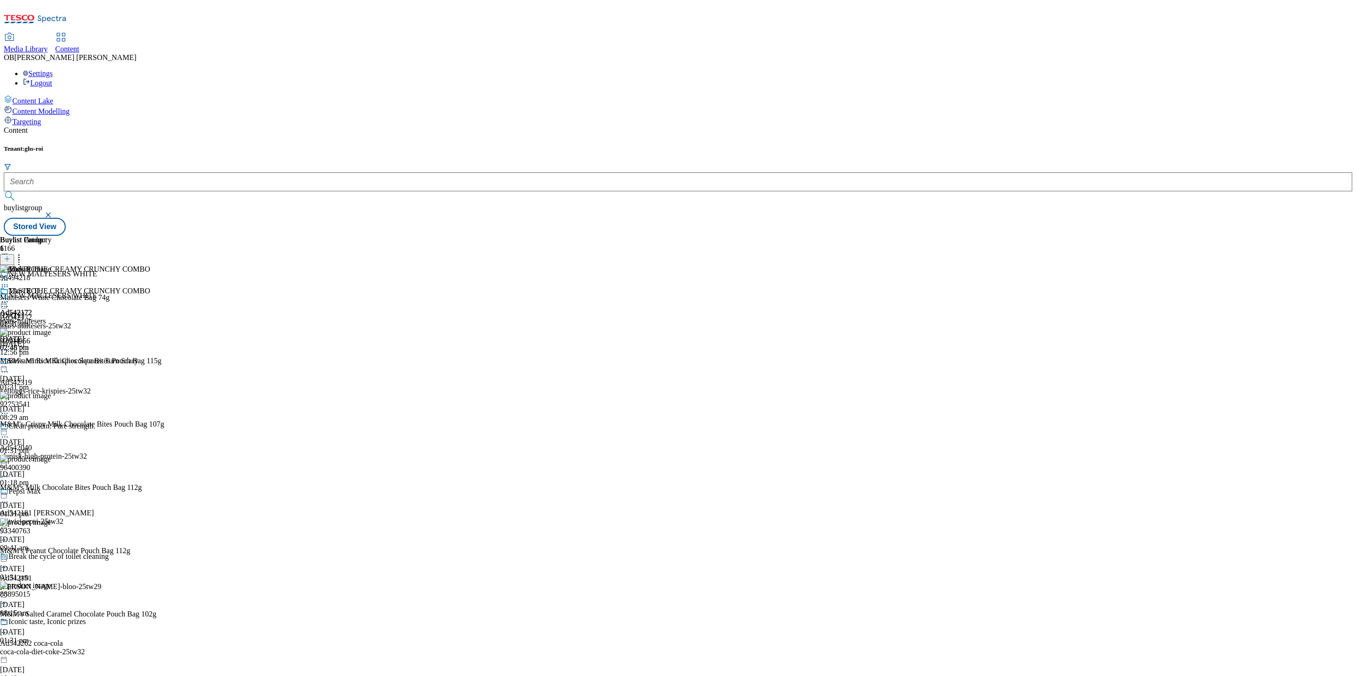
click at [9, 297] on icon at bounding box center [4, 301] width 9 height 9
click at [55, 360] on button "Preview" at bounding box center [37, 365] width 36 height 11
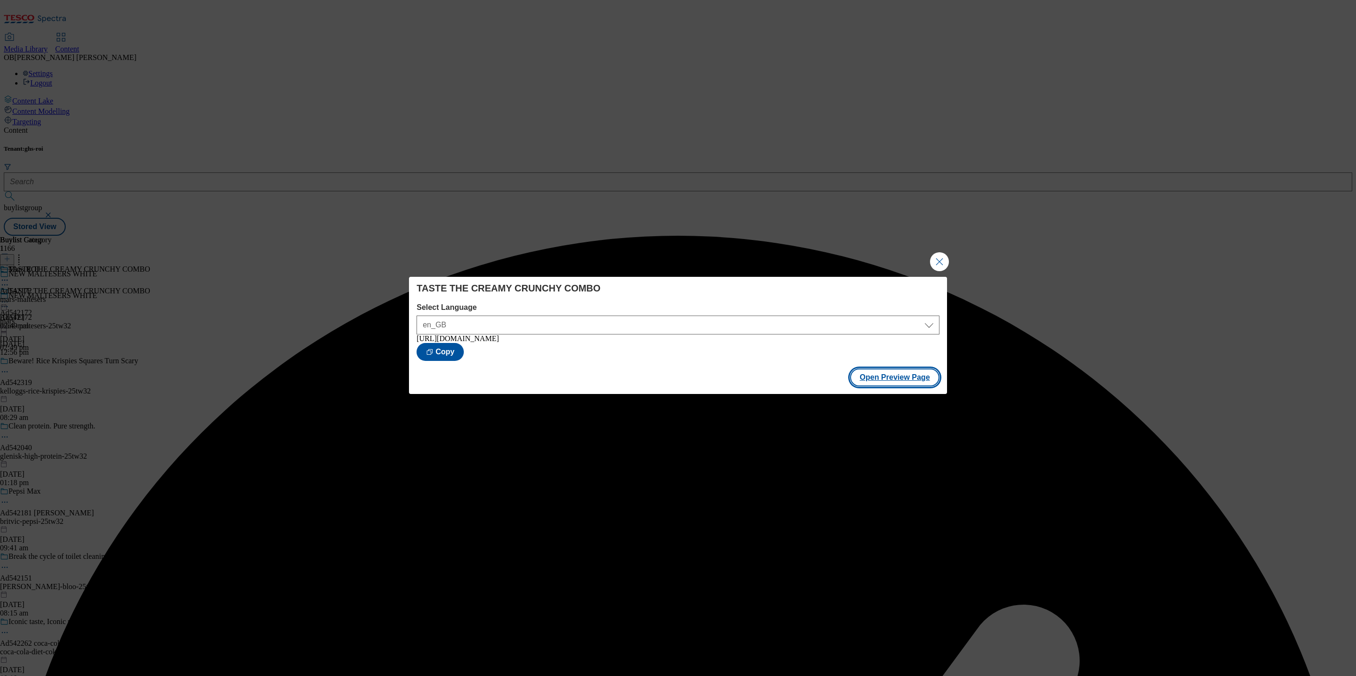
click at [895, 380] on button "Open Preview Page" at bounding box center [894, 378] width 89 height 18
click at [945, 262] on button "Close Modal" at bounding box center [939, 261] width 19 height 19
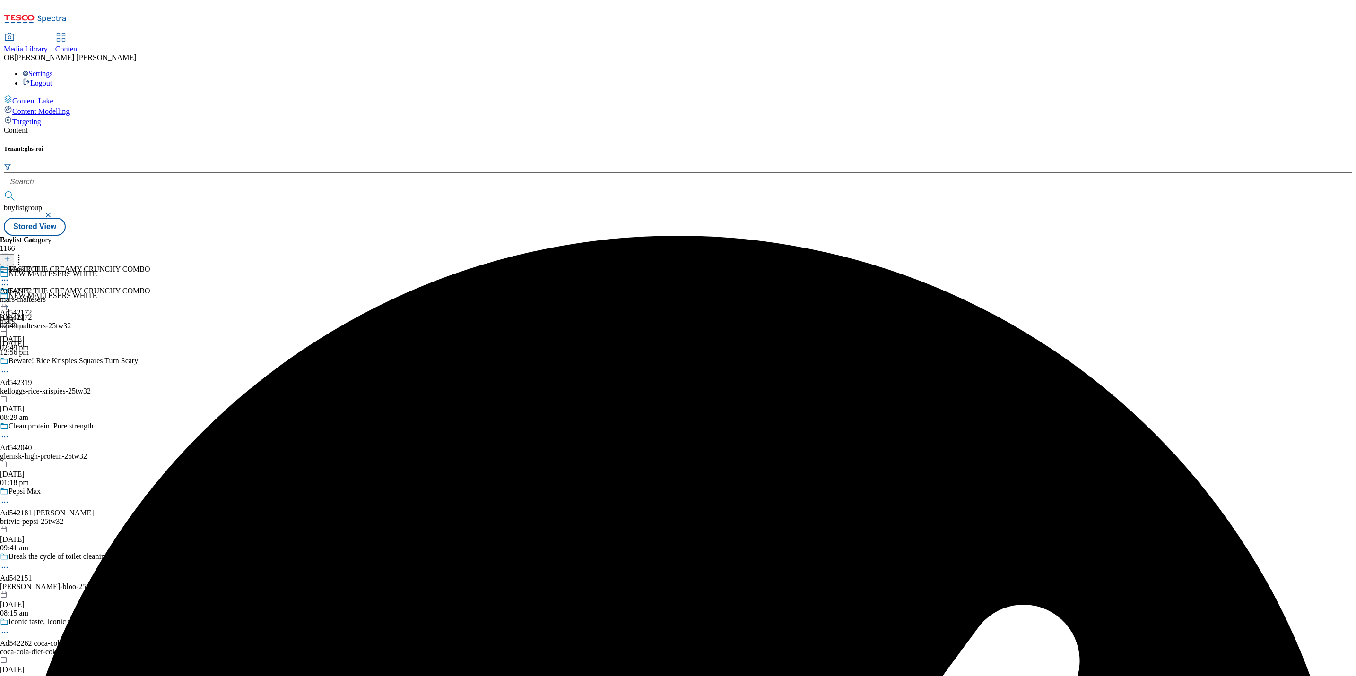
click at [9, 297] on icon at bounding box center [4, 301] width 9 height 9
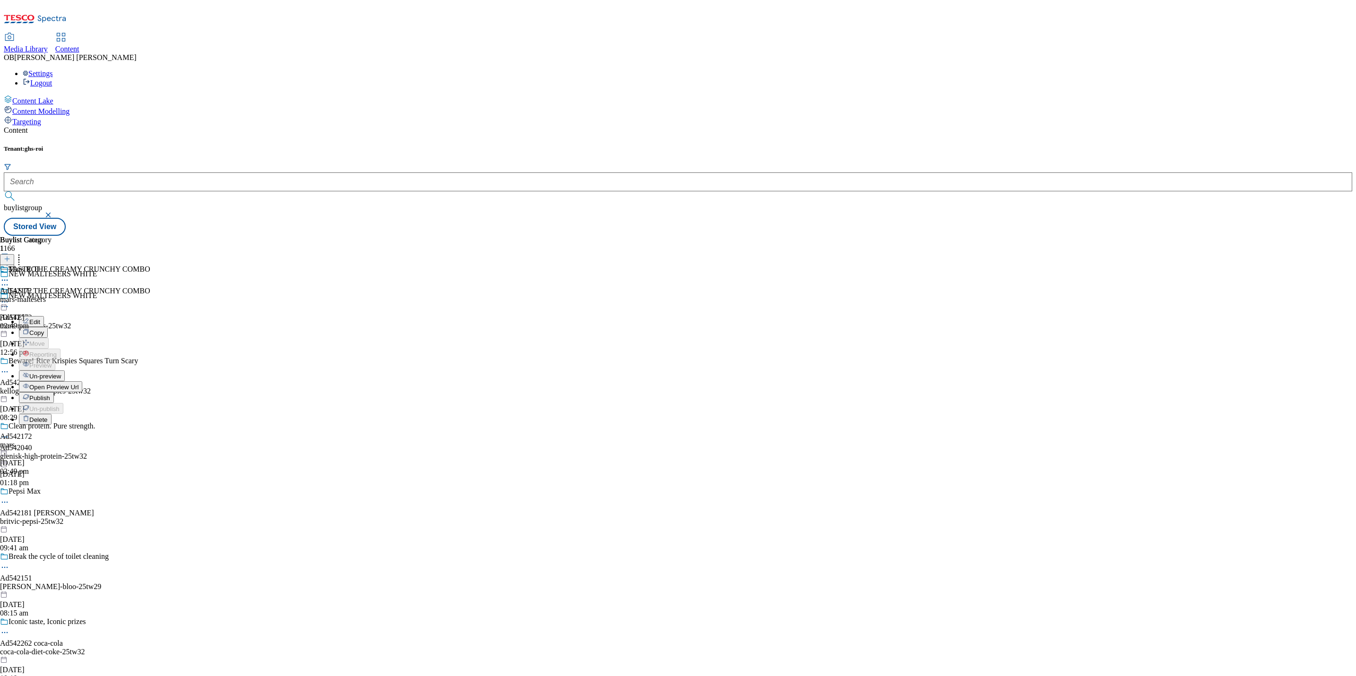
click at [50, 395] on span "Publish" at bounding box center [39, 398] width 21 height 7
